Goal: Use online tool/utility: Utilize a website feature to perform a specific function

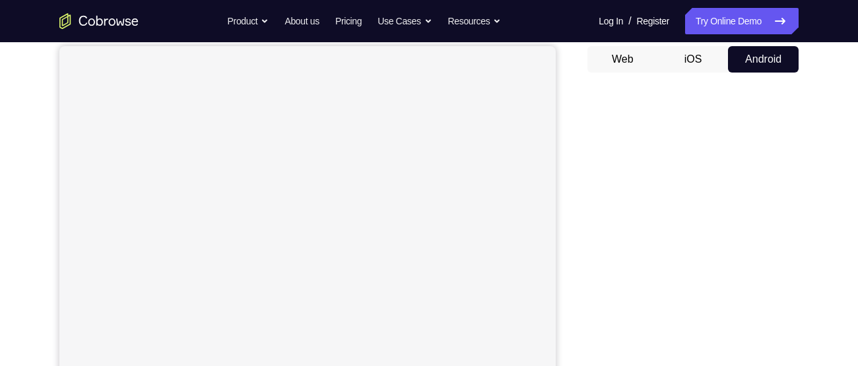
scroll to position [119, 0]
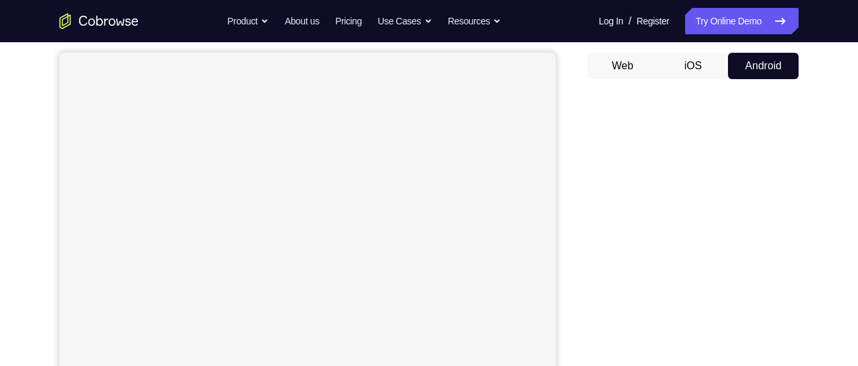
click at [821, 276] on div "Your Support Agent Your Customer Web iOS Android Next Steps We’d be happy to gi…" at bounding box center [429, 358] width 845 height 871
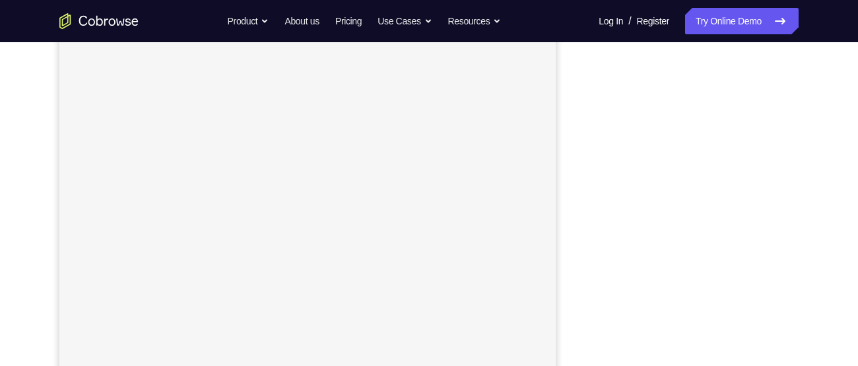
scroll to position [180, 0]
click at [820, 300] on div "Your Support Agent Your Customer Web iOS Android Next Steps We’d be happy to gi…" at bounding box center [429, 298] width 845 height 871
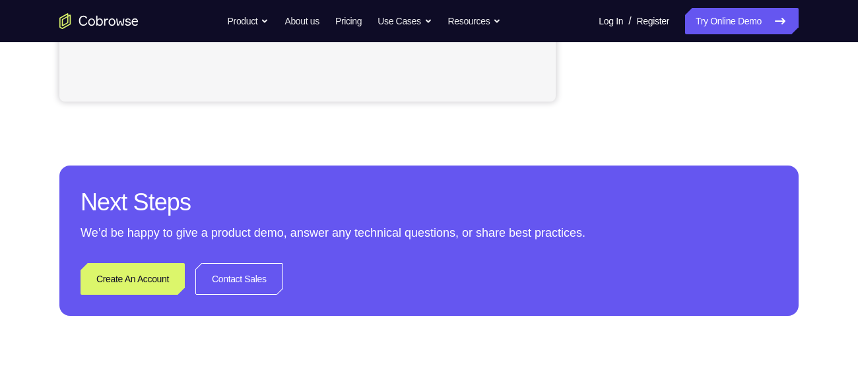
scroll to position [529, 0]
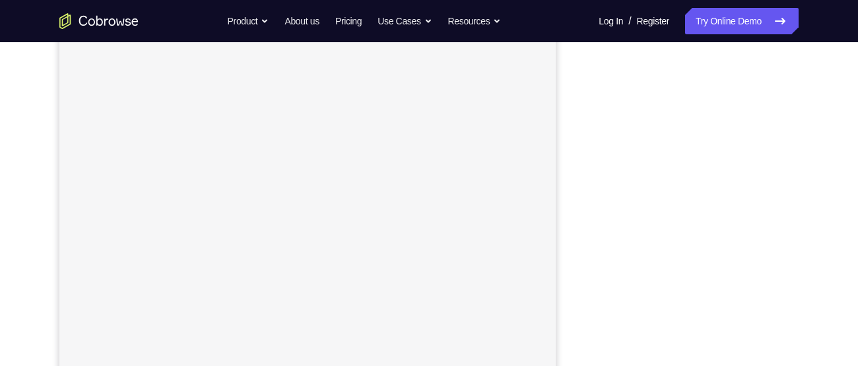
scroll to position [178, 0]
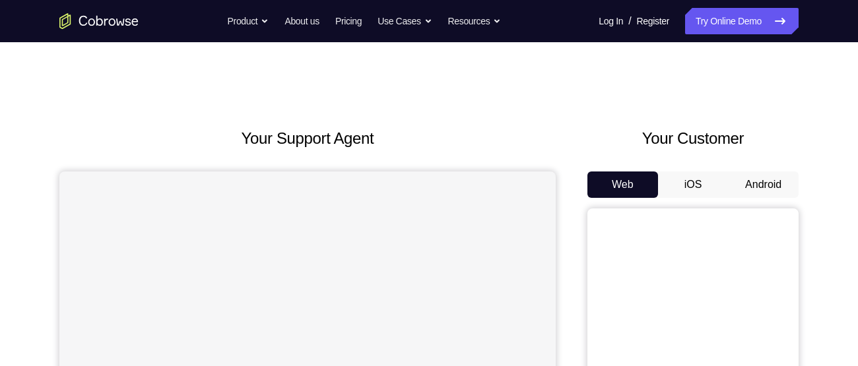
click at [766, 188] on button "Android" at bounding box center [763, 185] width 71 height 26
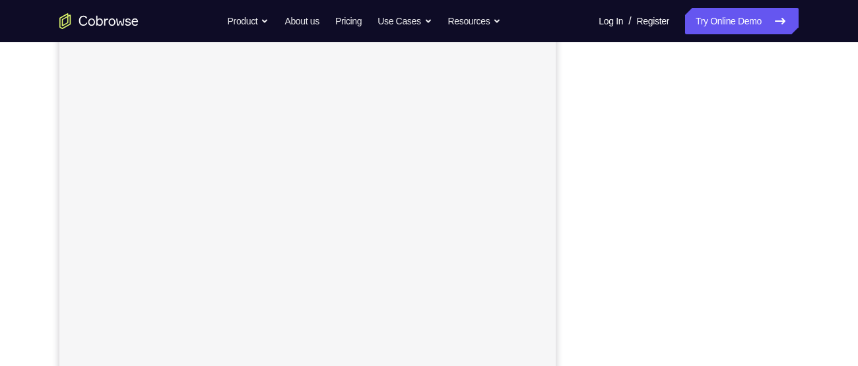
scroll to position [203, 0]
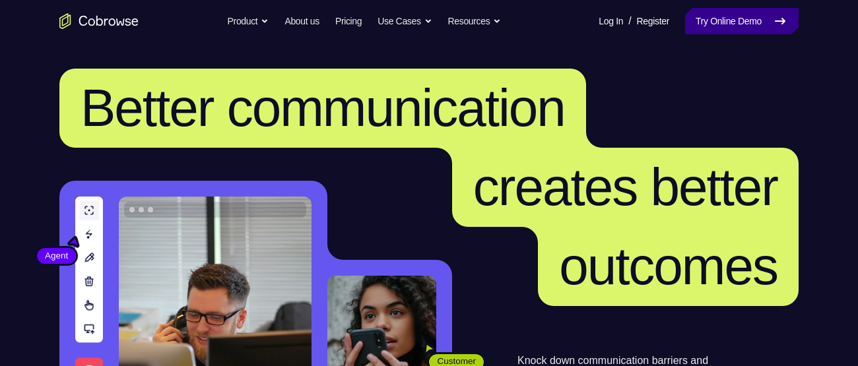
click at [715, 17] on link "Try Online Demo" at bounding box center [742, 21] width 114 height 26
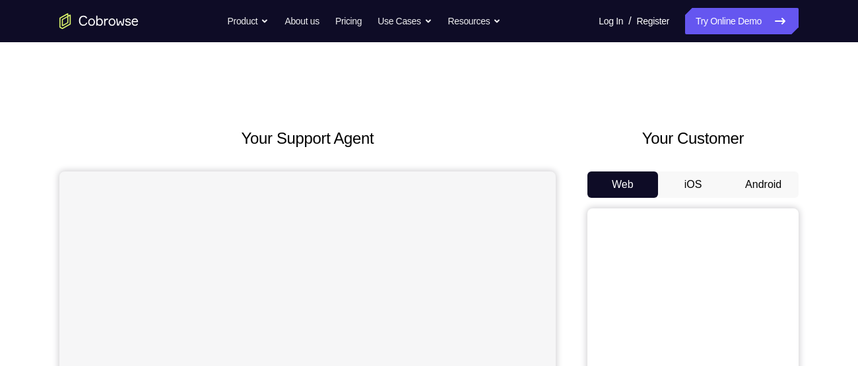
click at [752, 183] on button "Android" at bounding box center [763, 185] width 71 height 26
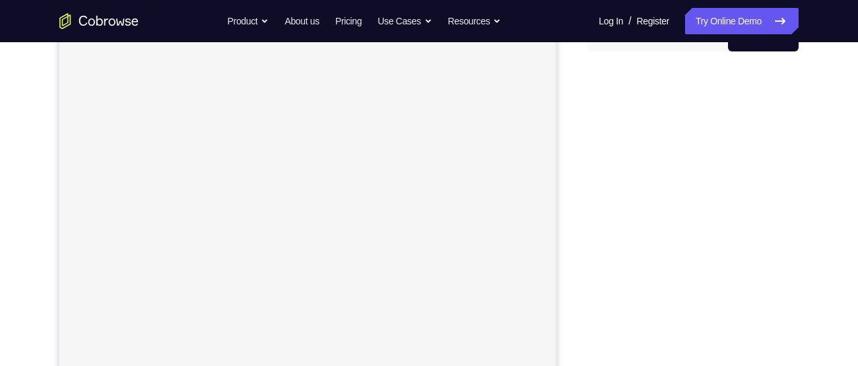
scroll to position [145, 0]
click at [810, 248] on div "Your Support Agent Your Customer Web iOS Android Next Steps We’d be happy to gi…" at bounding box center [429, 333] width 845 height 871
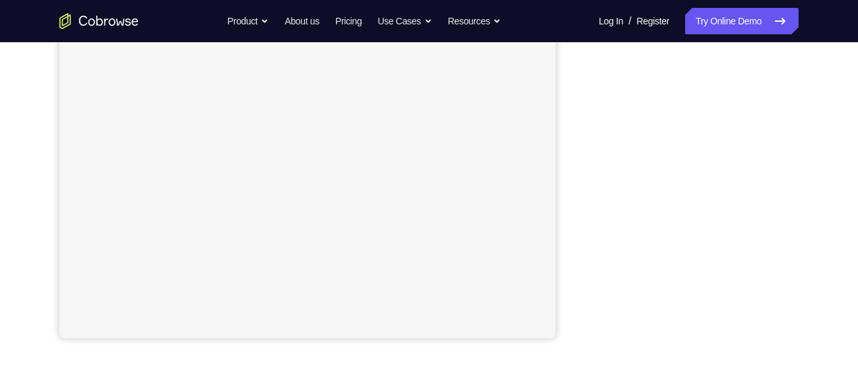
scroll to position [273, 0]
click at [791, 199] on div at bounding box center [693, 138] width 211 height 406
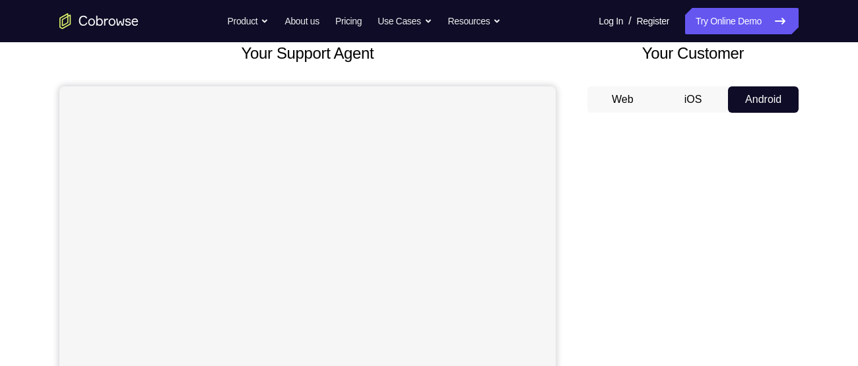
scroll to position [86, 0]
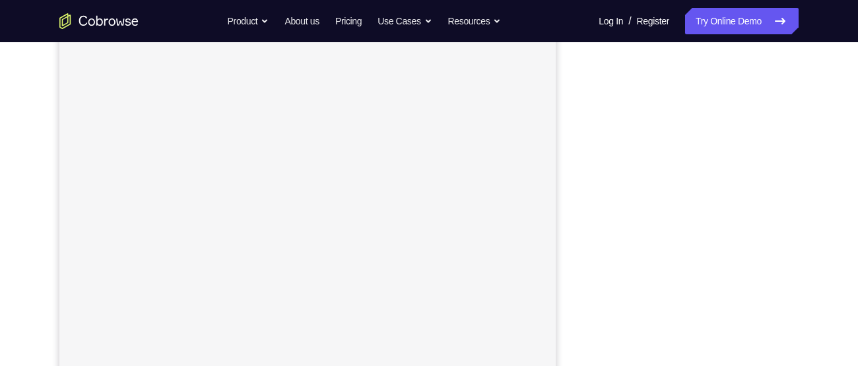
scroll to position [236, 0]
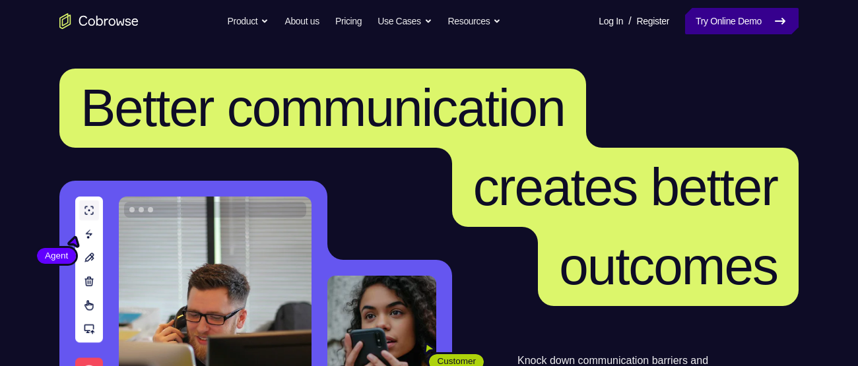
click at [724, 18] on link "Try Online Demo" at bounding box center [742, 21] width 114 height 26
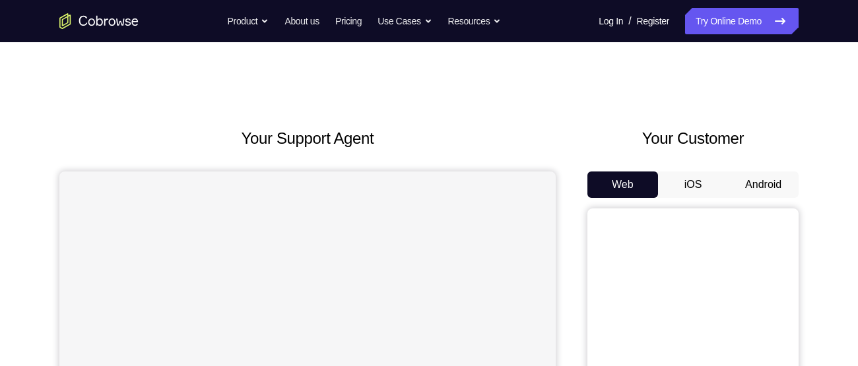
click at [770, 187] on button "Android" at bounding box center [763, 185] width 71 height 26
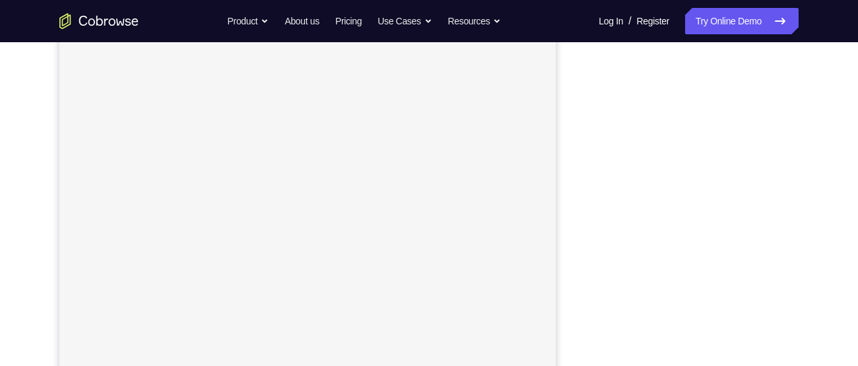
scroll to position [211, 0]
click at [834, 300] on div "Your Support Agent Your Customer Web iOS Android Next Steps We’d be happy to gi…" at bounding box center [429, 267] width 845 height 871
click at [831, 241] on div "Your Support Agent Your Customer Web iOS Android Next Steps We’d be happy to gi…" at bounding box center [429, 294] width 845 height 871
click at [809, 216] on div "Your Support Agent Your Customer Web iOS Android Next Steps We’d be happy to gi…" at bounding box center [429, 294] width 845 height 871
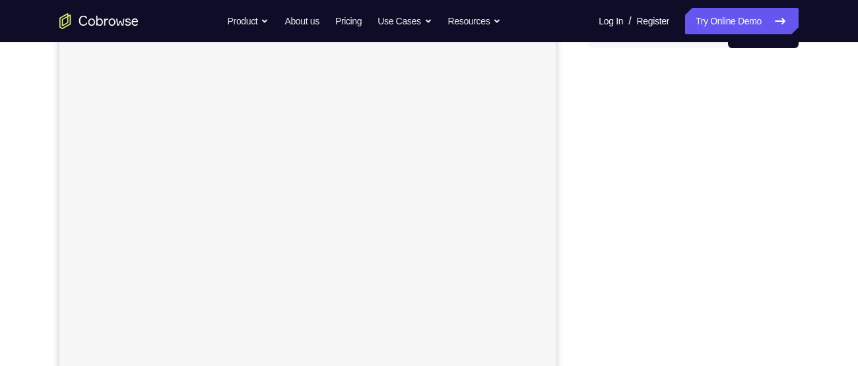
scroll to position [149, 0]
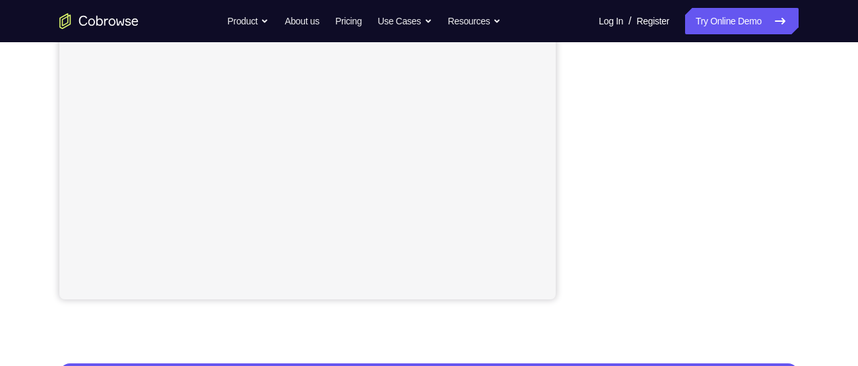
click at [814, 221] on div "Your Support Agent Your Customer Web iOS Android Next Steps We’d be happy to gi…" at bounding box center [429, 163] width 845 height 871
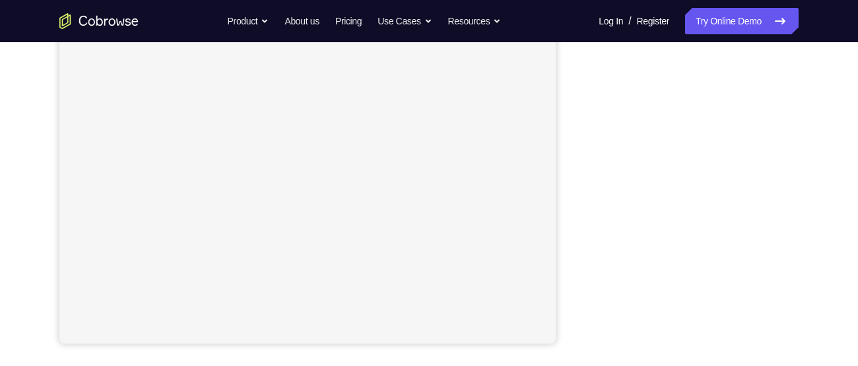
scroll to position [269, 0]
click at [816, 233] on div "Your Support Agent Your Customer Web iOS Android Next Steps We’d be happy to gi…" at bounding box center [429, 208] width 845 height 871
